Goal: Transaction & Acquisition: Purchase product/service

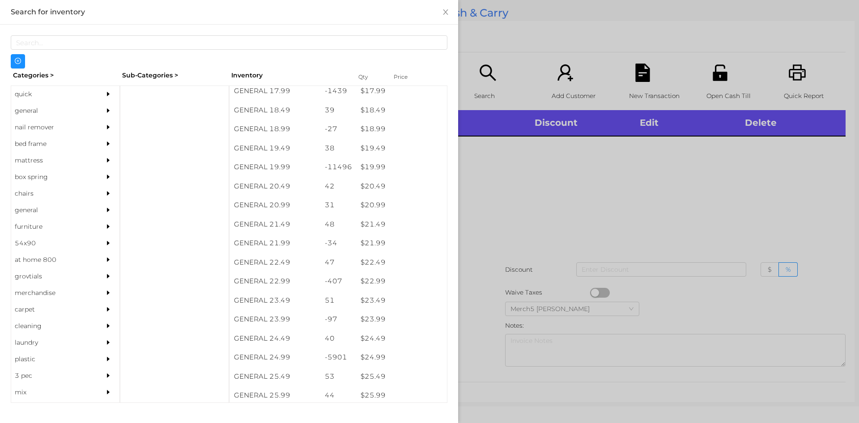
scroll to position [893, 0]
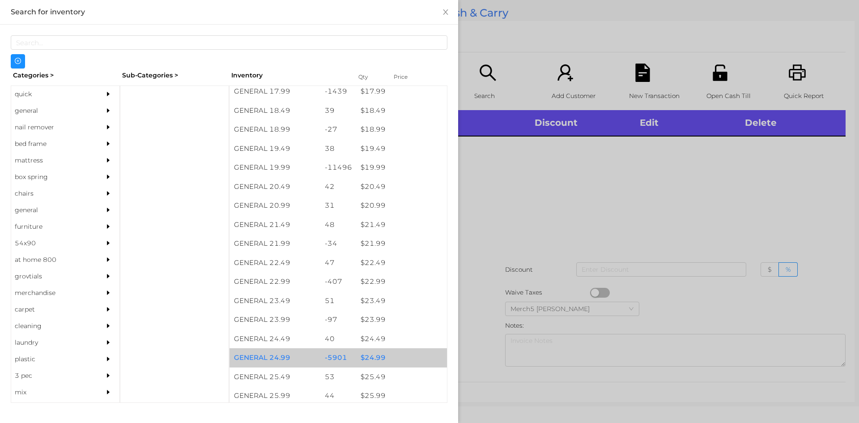
click at [379, 361] on div "$ 24.99" at bounding box center [401, 357] width 91 height 19
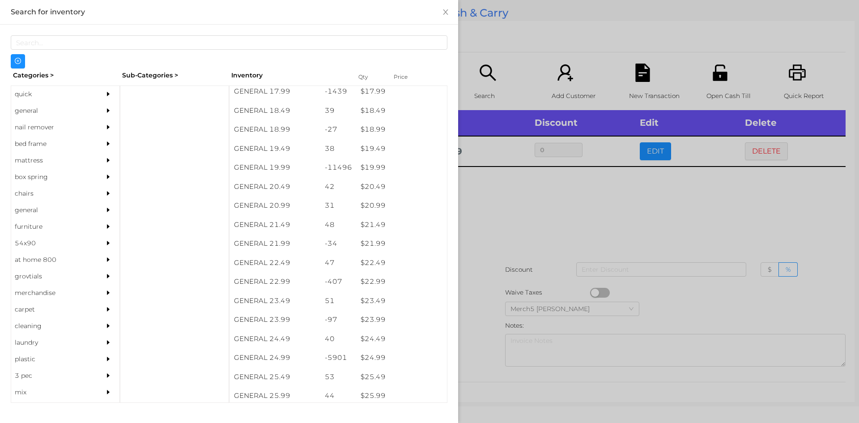
click at [543, 188] on div at bounding box center [429, 211] width 859 height 423
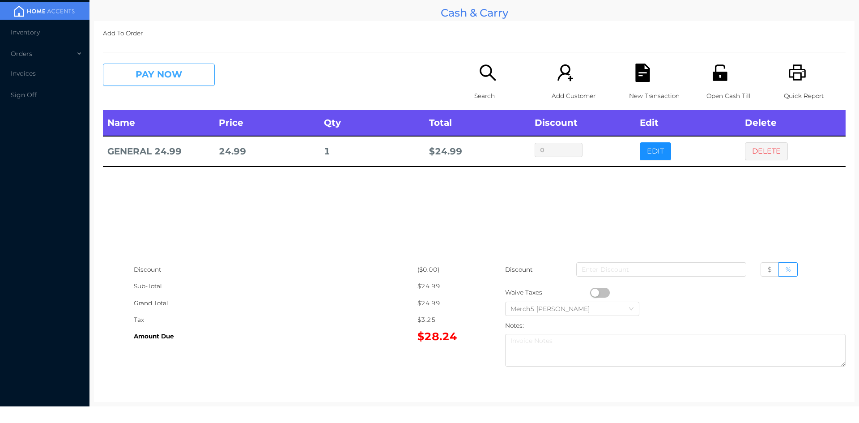
click at [195, 74] on button "PAY NOW" at bounding box center [159, 75] width 112 height 22
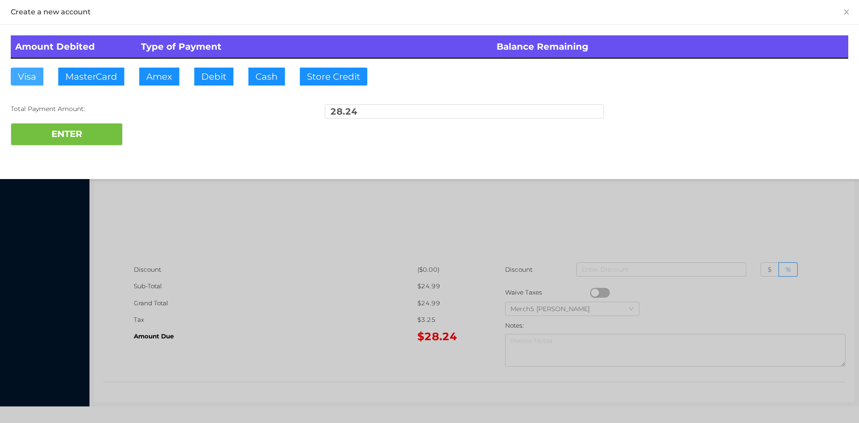
click at [26, 75] on button "Visa" at bounding box center [27, 77] width 33 height 18
click at [54, 138] on button "ENTER" at bounding box center [67, 134] width 112 height 22
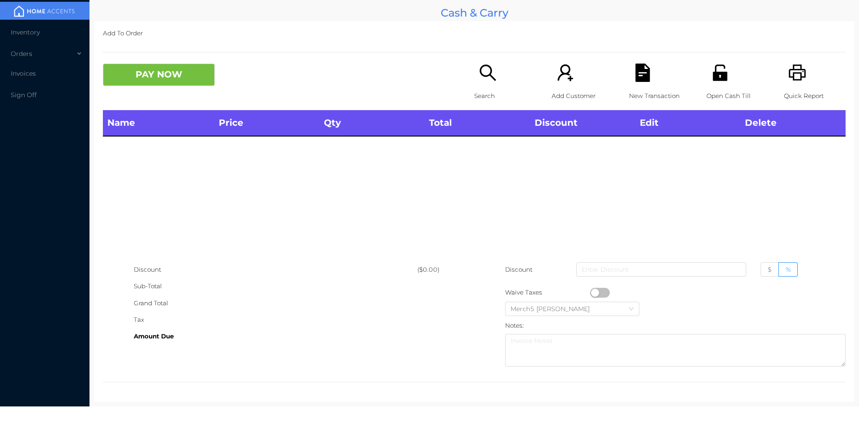
click at [483, 76] on icon "icon: search" at bounding box center [488, 72] width 16 height 16
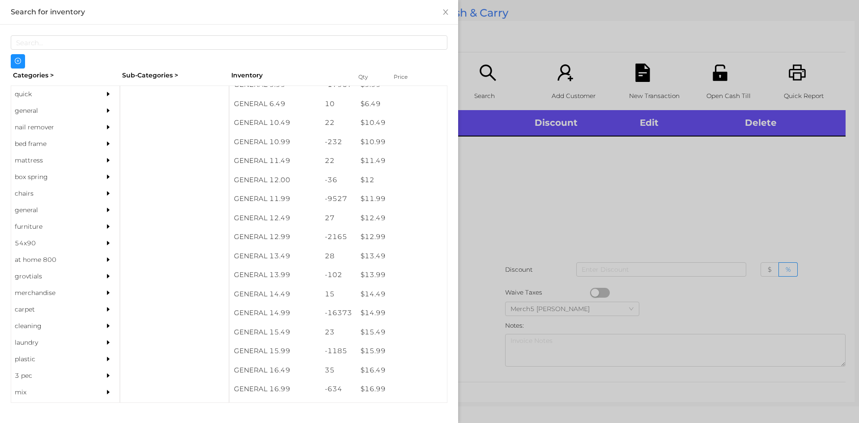
scroll to position [556, 0]
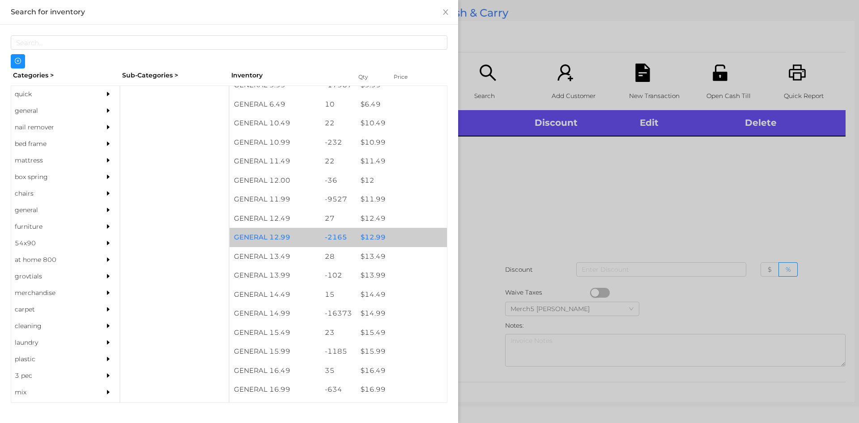
click at [375, 237] on div "$ 12.99" at bounding box center [401, 237] width 91 height 19
click at [487, 202] on div at bounding box center [429, 211] width 859 height 423
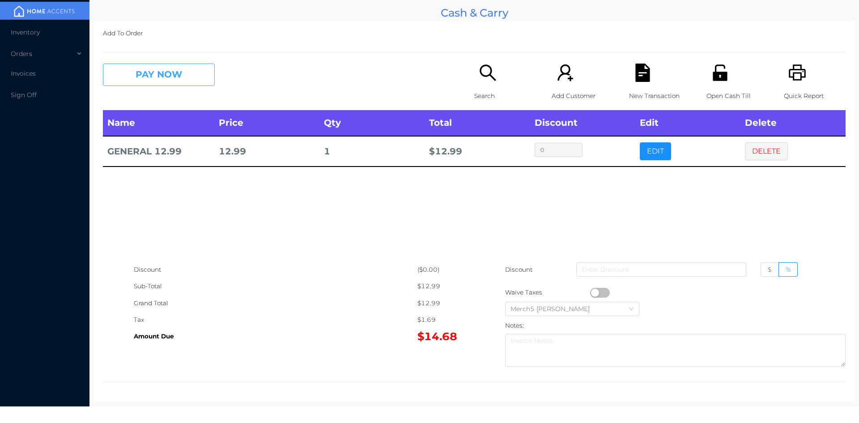
click at [193, 76] on button "PAY NOW" at bounding box center [159, 75] width 112 height 22
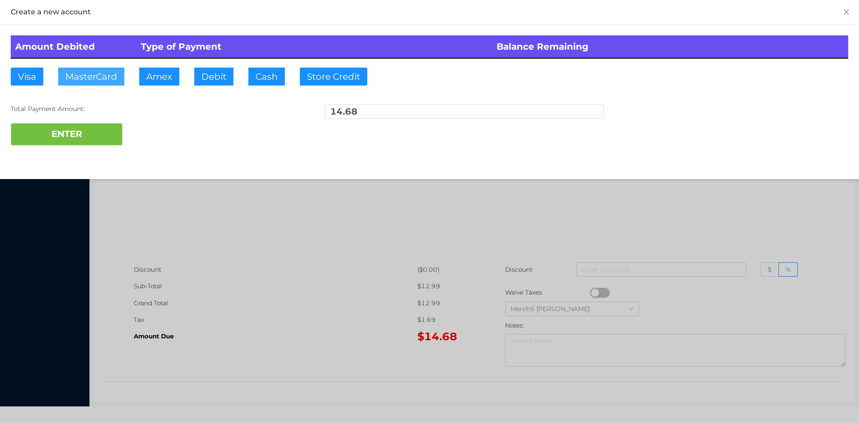
click at [100, 70] on button "MasterCard" at bounding box center [91, 77] width 66 height 18
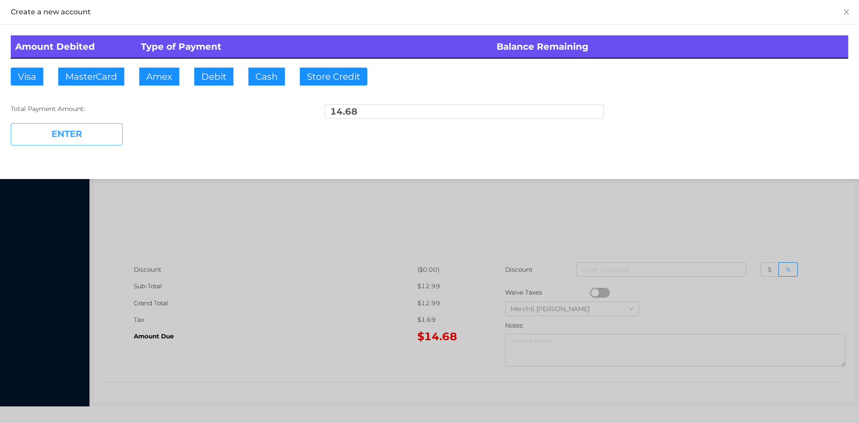
click at [64, 133] on button "ENTER" at bounding box center [67, 134] width 112 height 22
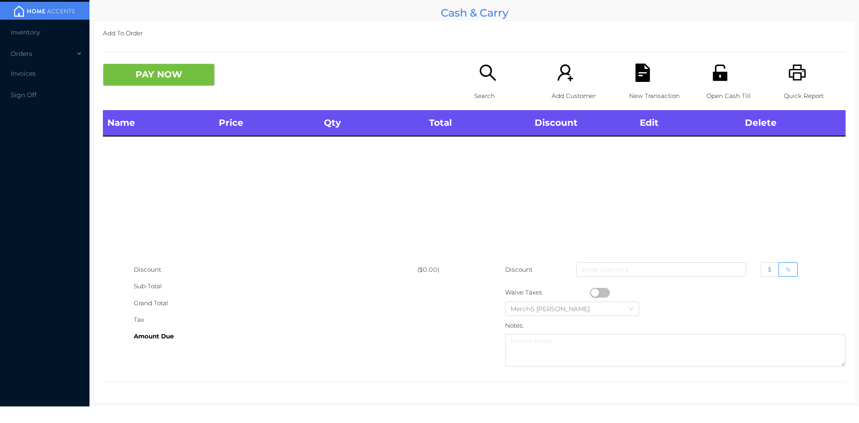
click at [482, 75] on icon "icon: search" at bounding box center [488, 73] width 18 height 18
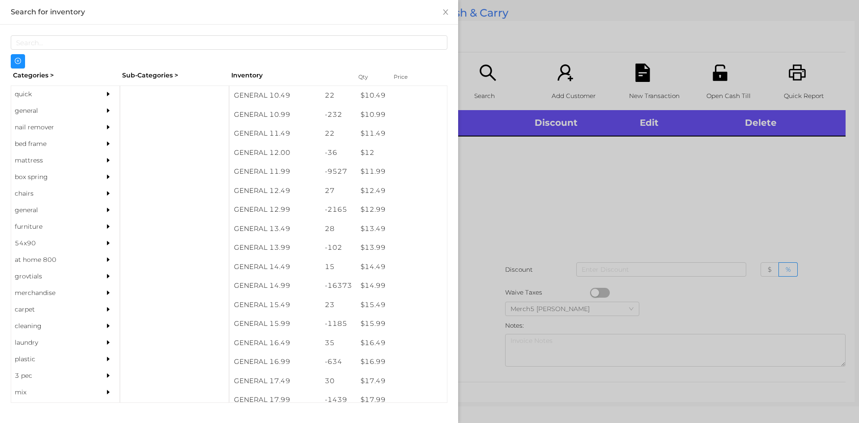
scroll to position [585, 0]
click at [377, 270] on div "$ 14.49" at bounding box center [401, 266] width 91 height 19
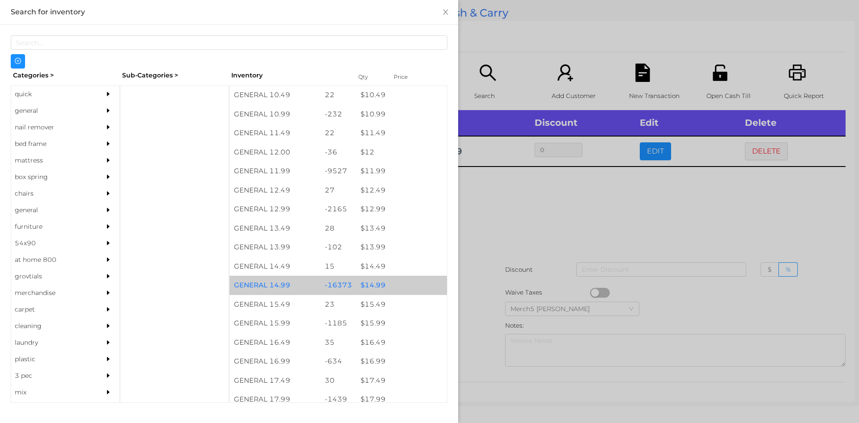
click at [373, 287] on div "$ 14.99" at bounding box center [401, 285] width 91 height 19
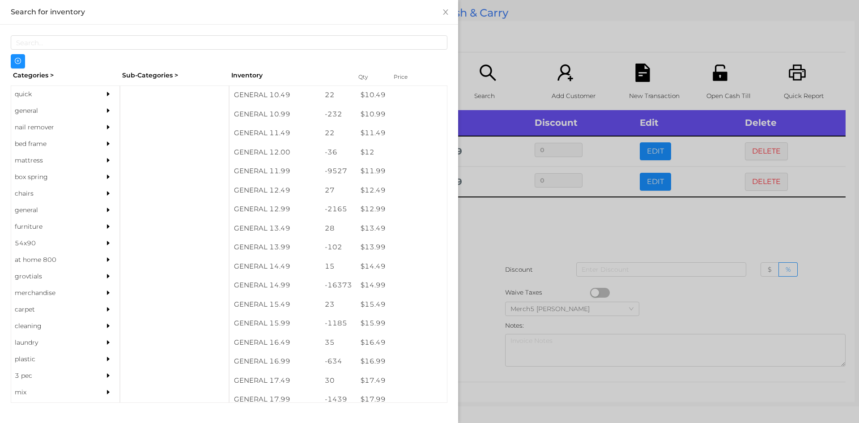
click at [522, 219] on div at bounding box center [429, 211] width 859 height 423
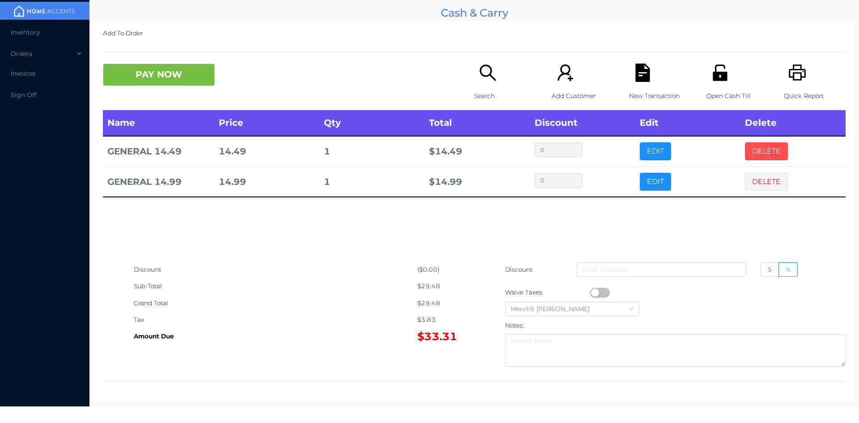
click at [765, 146] on button "DELETE" at bounding box center [766, 151] width 43 height 18
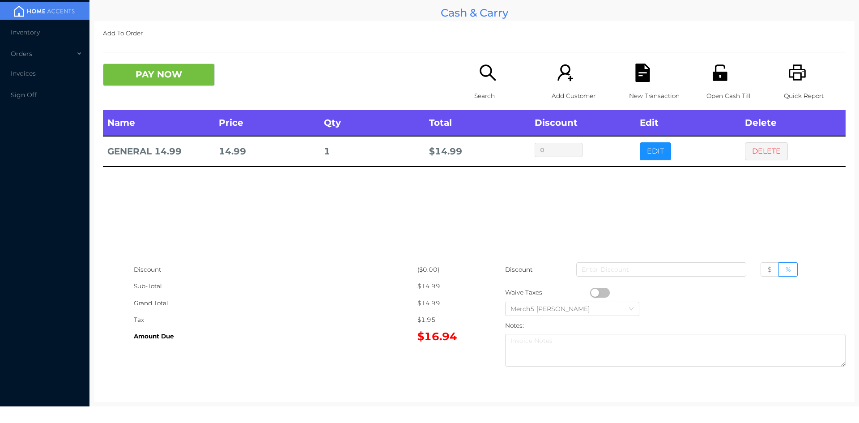
click at [481, 68] on icon "icon: search" at bounding box center [488, 73] width 18 height 18
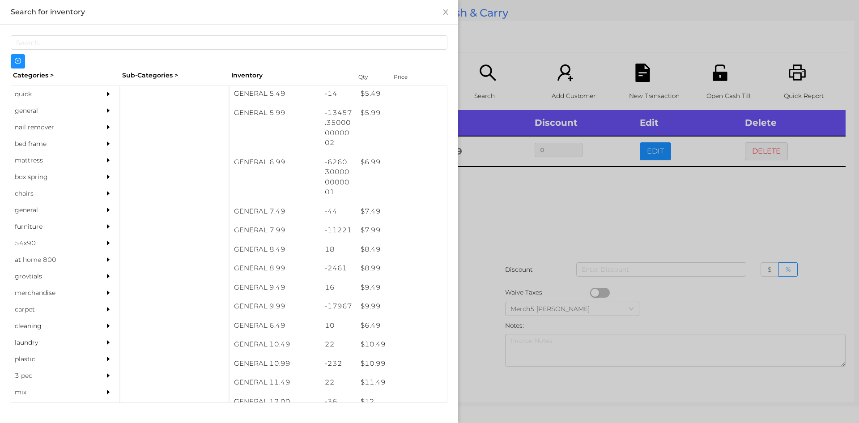
scroll to position [335, 0]
click at [373, 306] on div "$ 9.99" at bounding box center [401, 306] width 91 height 19
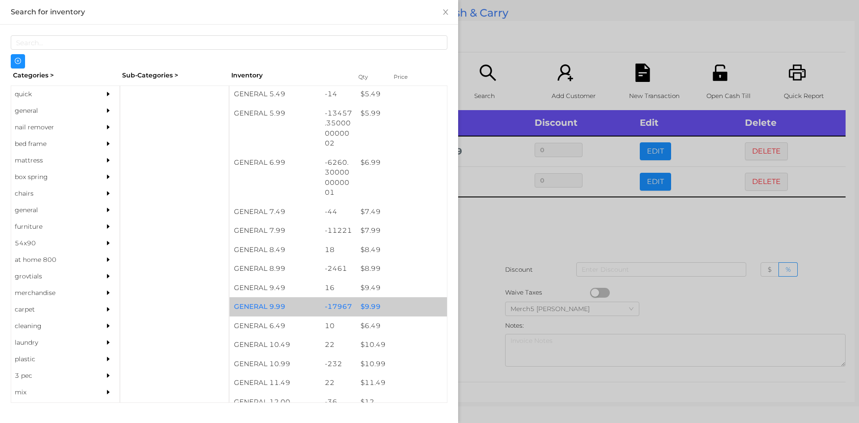
click at [374, 302] on div "$ 9.99" at bounding box center [401, 306] width 91 height 19
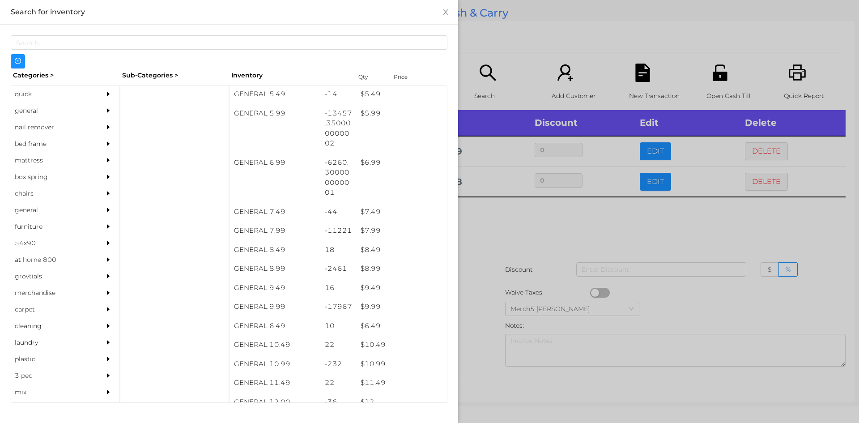
click at [494, 224] on div at bounding box center [429, 211] width 859 height 423
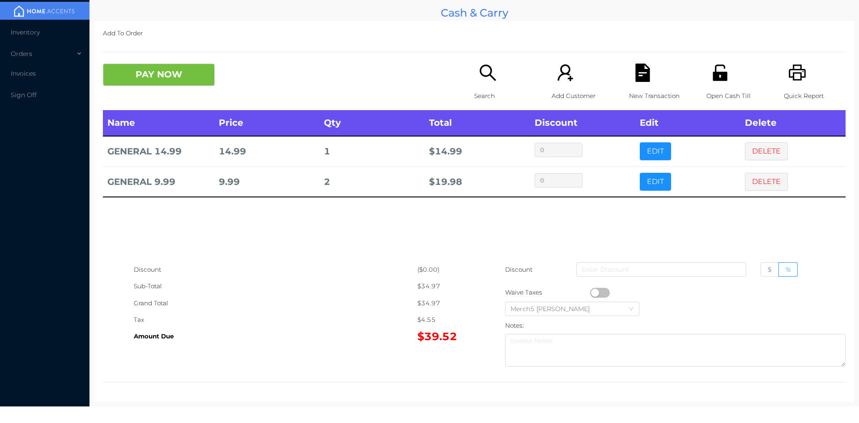
click at [594, 293] on button "button" at bounding box center [600, 293] width 20 height 10
click at [172, 66] on button "PAY NOW" at bounding box center [159, 75] width 112 height 22
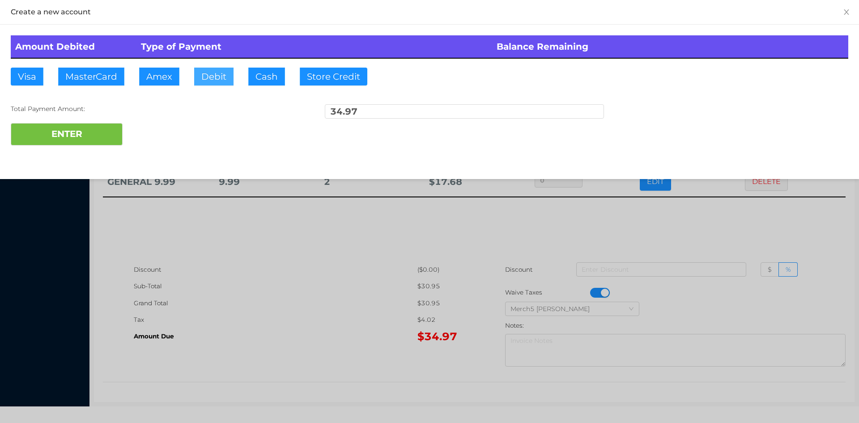
click at [216, 70] on button "Debit" at bounding box center [213, 77] width 39 height 18
click at [91, 129] on button "ENTER" at bounding box center [67, 134] width 112 height 22
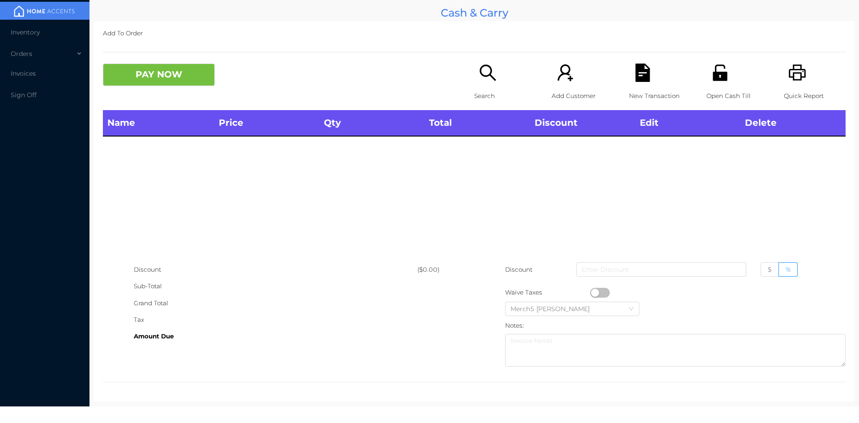
click at [792, 77] on icon "icon: printer" at bounding box center [798, 73] width 18 height 18
click at [679, 196] on div "Name Price Qty Total Discount Edit Delete" at bounding box center [474, 185] width 743 height 151
click at [676, 202] on div "Name Price Qty Total Discount Edit Delete" at bounding box center [474, 185] width 743 height 151
